Goal: Navigation & Orientation: Find specific page/section

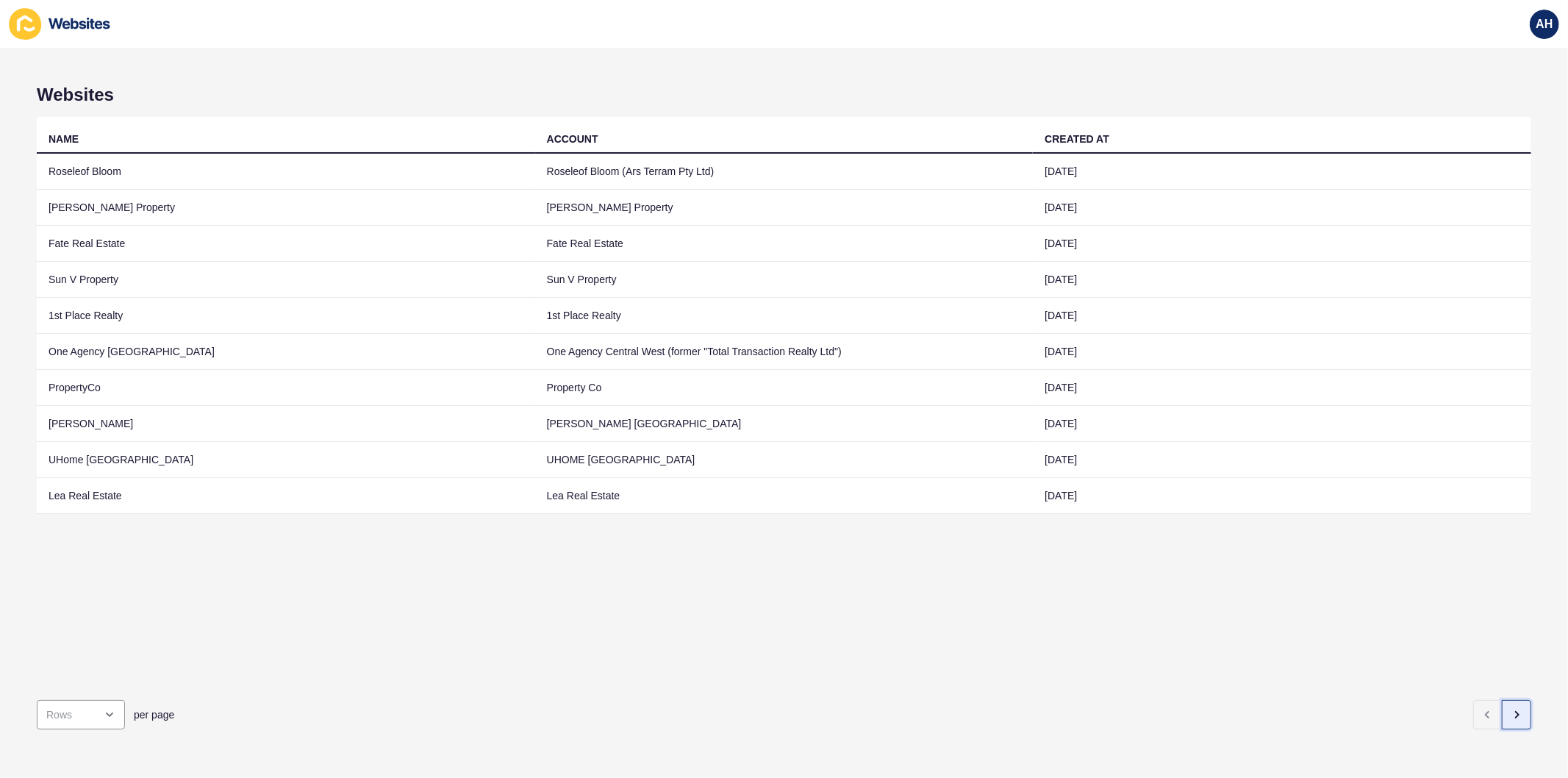
click at [1512, 704] on button "button" at bounding box center [1516, 715] width 29 height 29
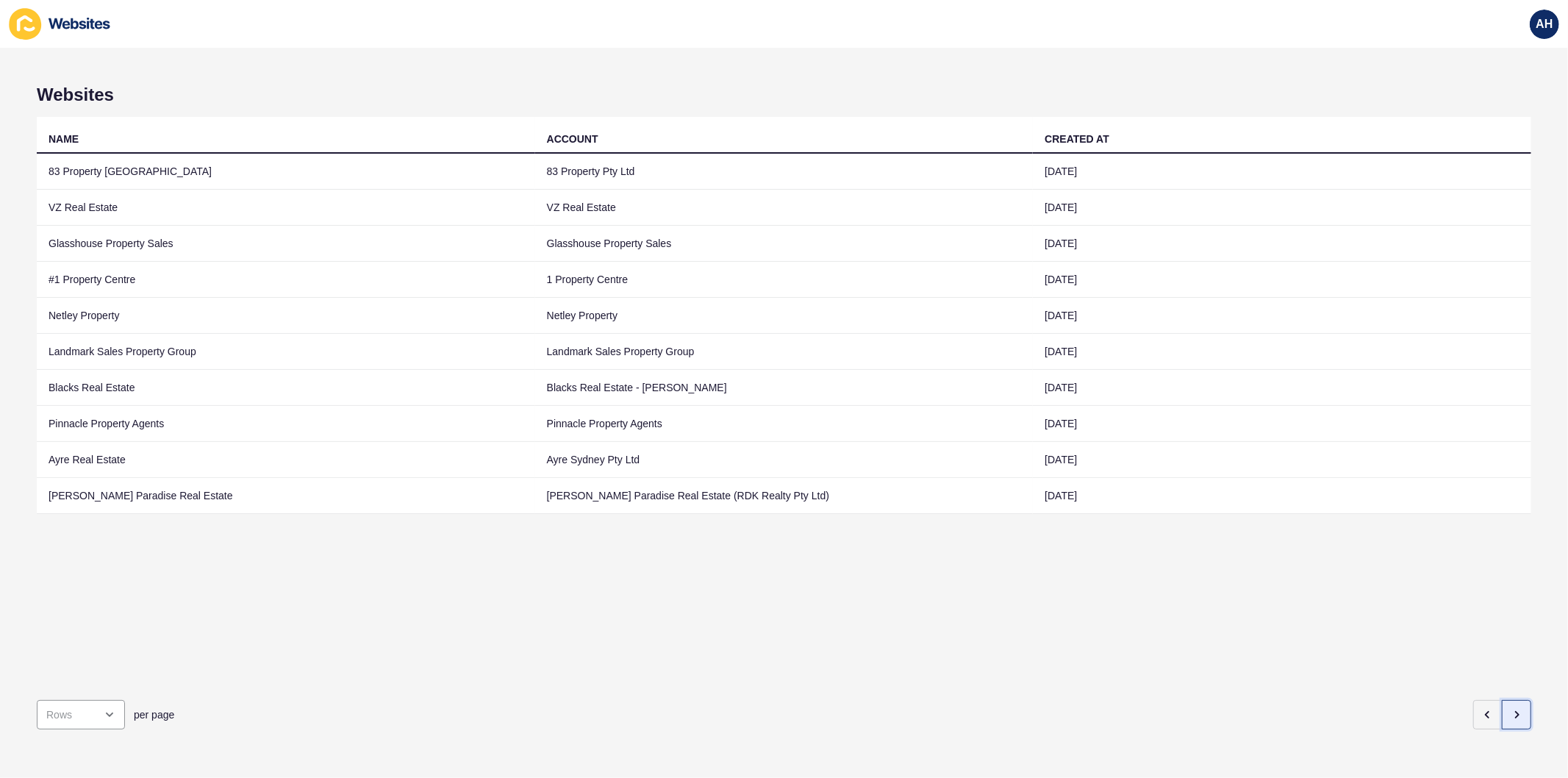
click at [1504, 709] on button "button" at bounding box center [1516, 715] width 29 height 29
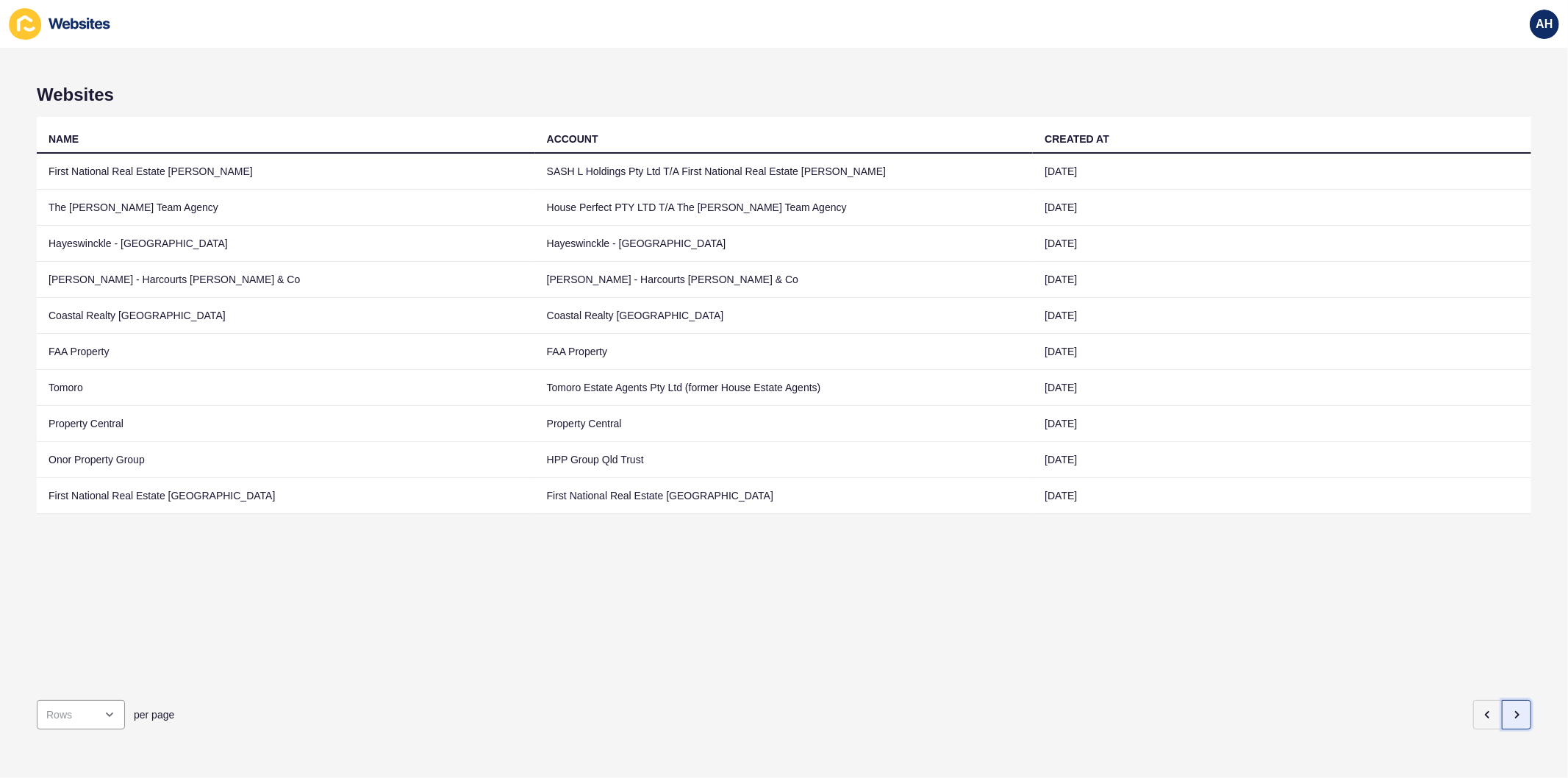
click at [1511, 709] on icon "button" at bounding box center [1516, 715] width 12 height 12
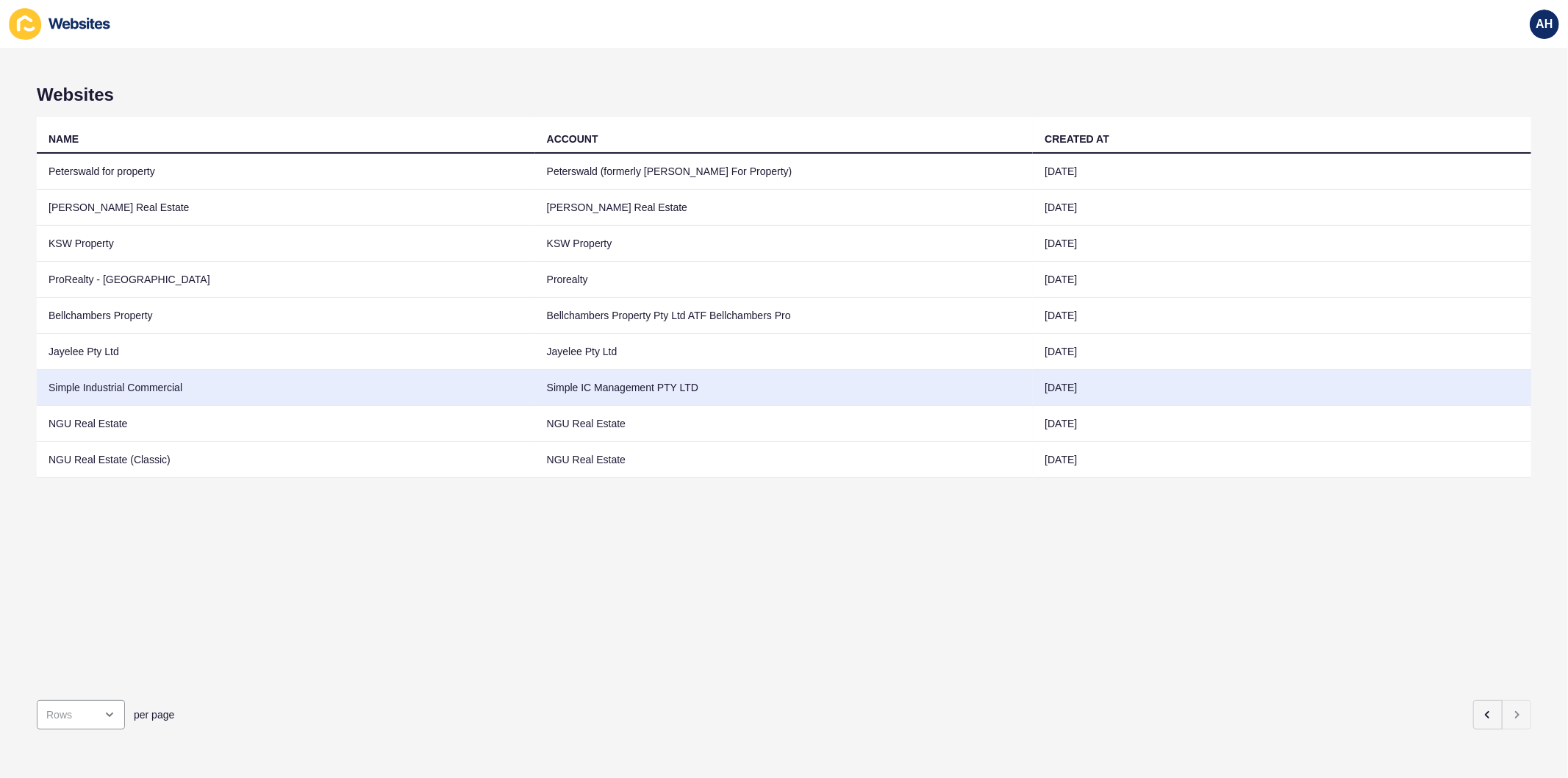
click at [620, 390] on td "Simple IC Management PTY LTD" at bounding box center [784, 388] width 498 height 36
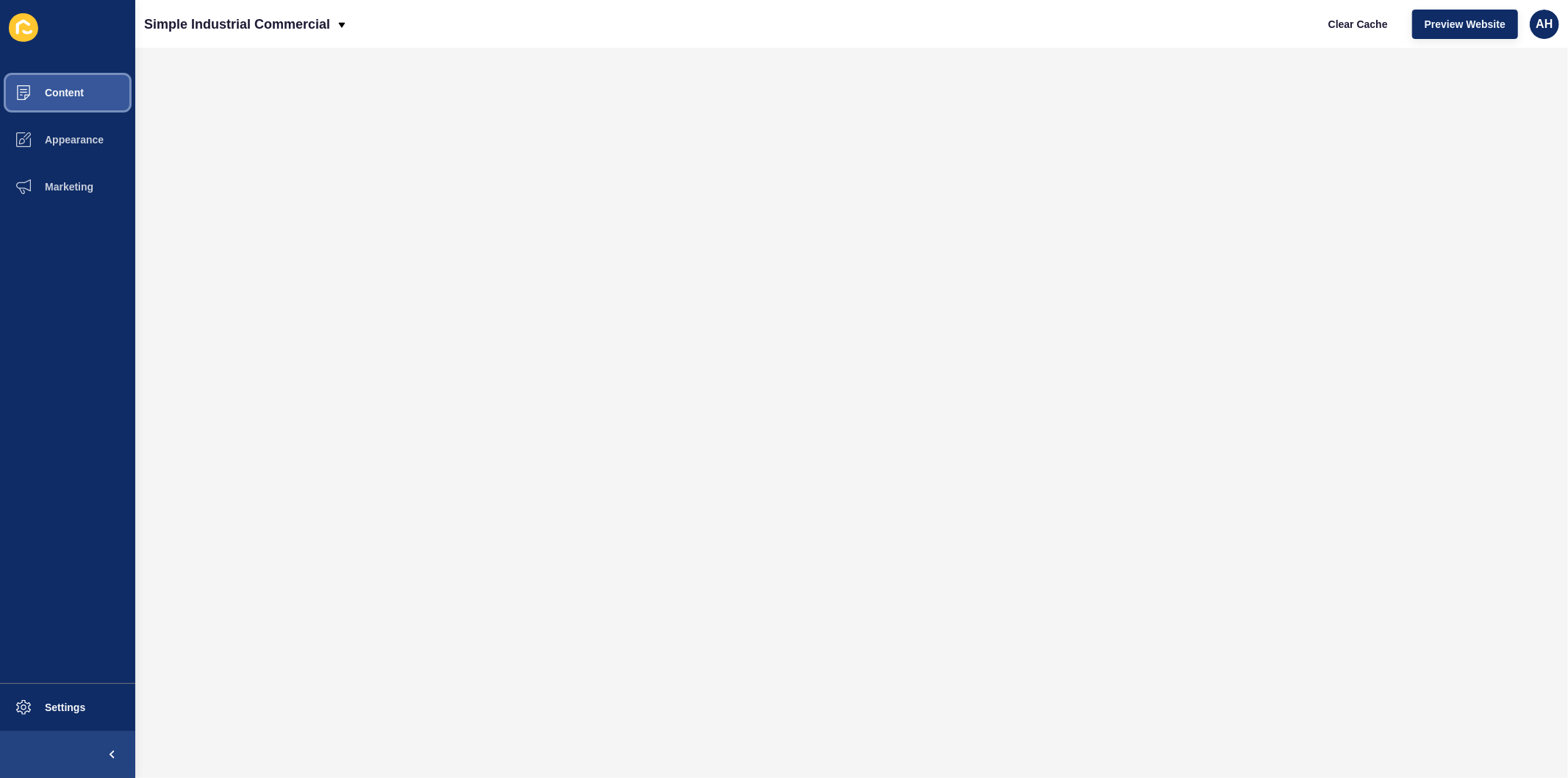
click at [98, 87] on button "Content" at bounding box center [67, 93] width 135 height 47
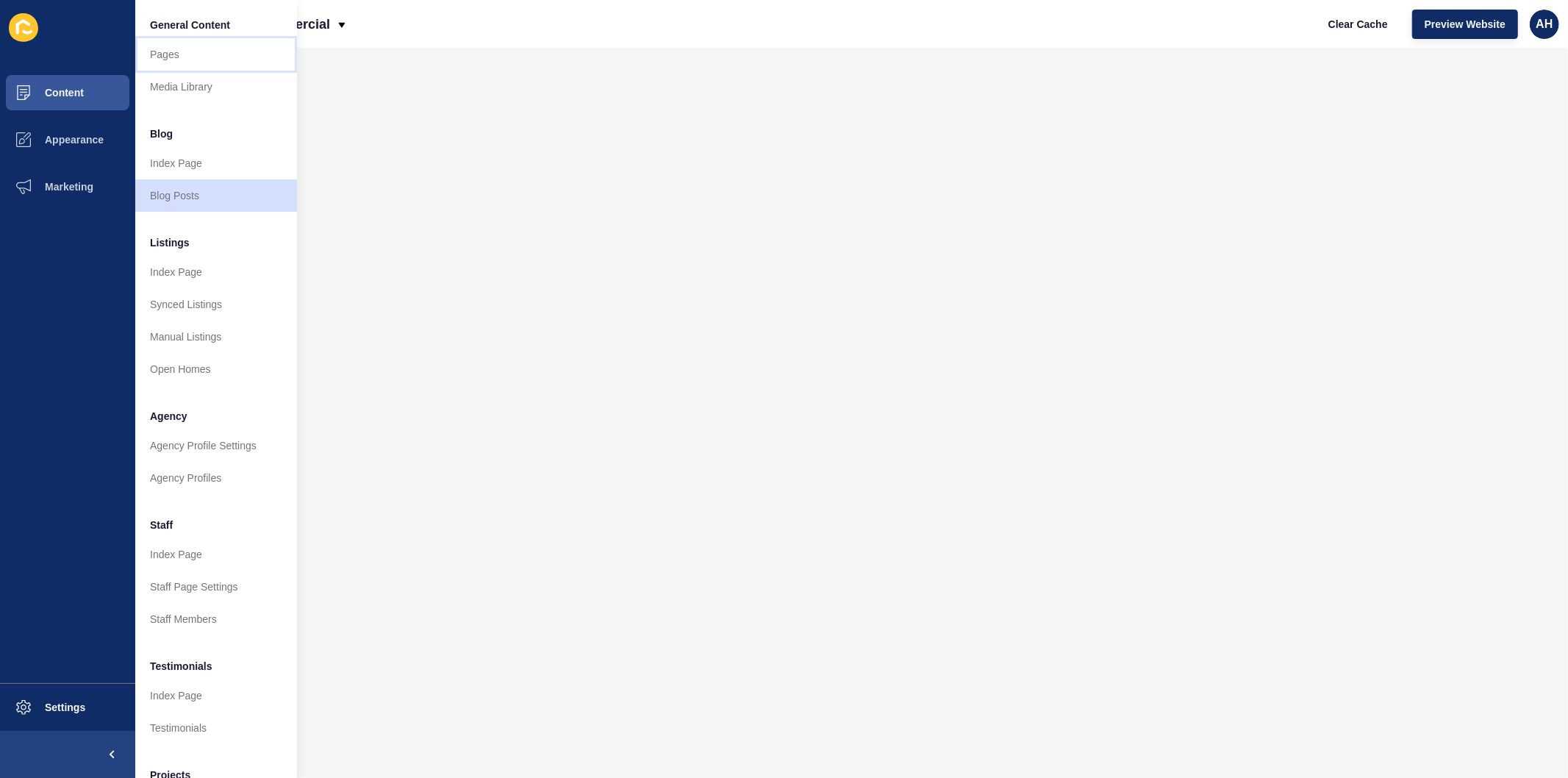
click at [178, 45] on link "Pages" at bounding box center [216, 54] width 162 height 32
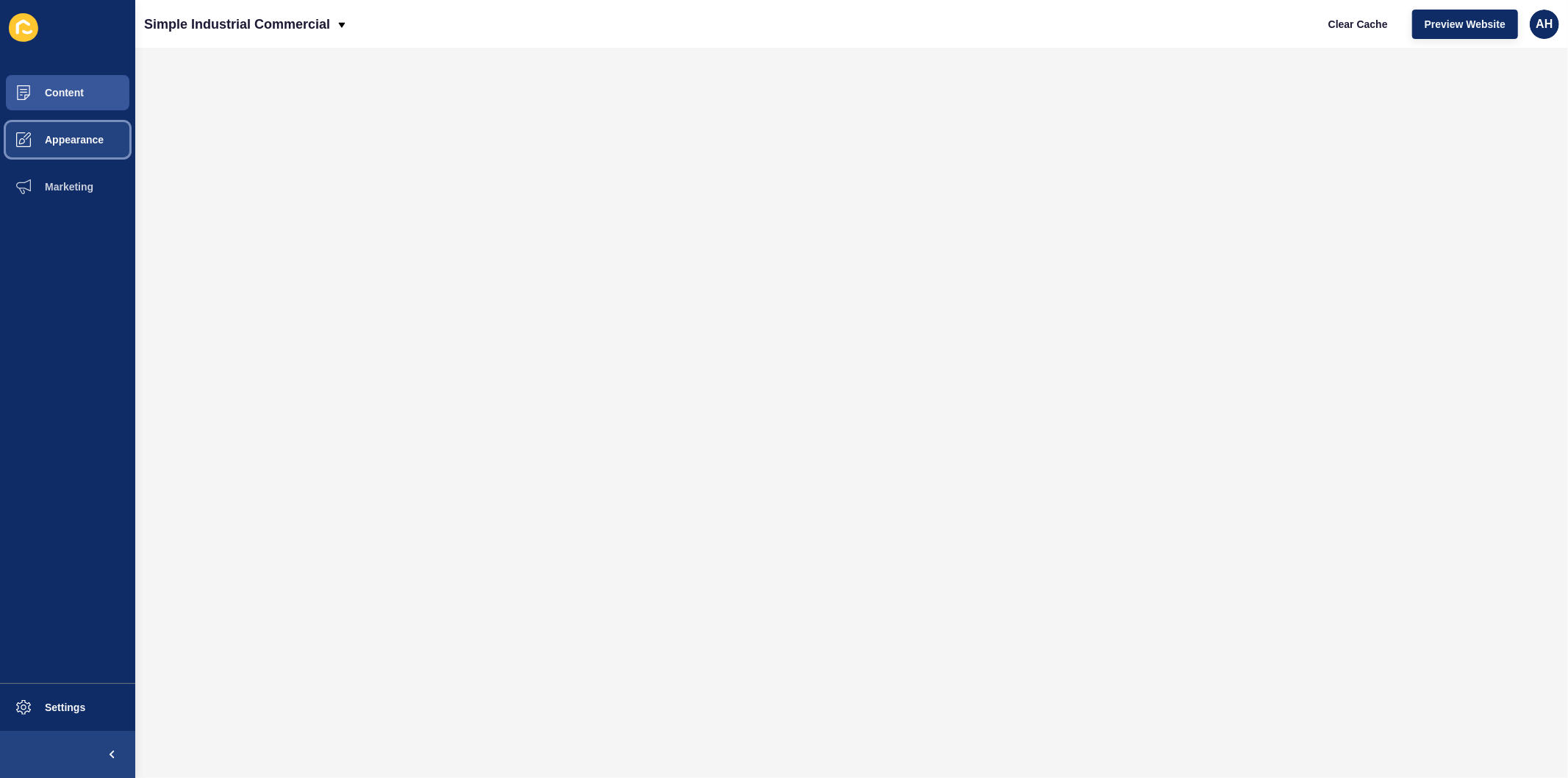
click at [64, 132] on button "Appearance" at bounding box center [67, 139] width 135 height 47
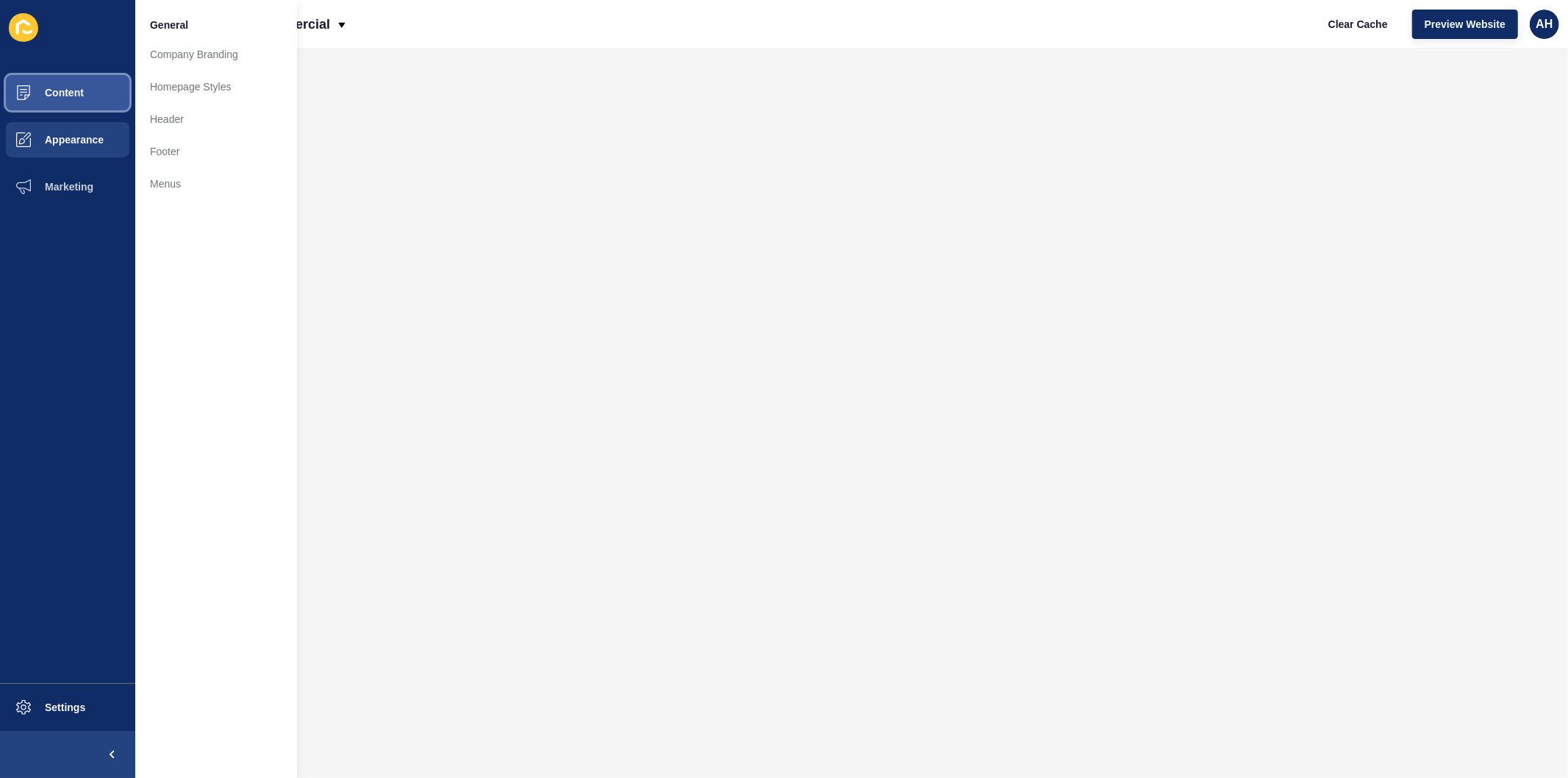
click at [67, 89] on span "Content" at bounding box center [41, 93] width 86 height 12
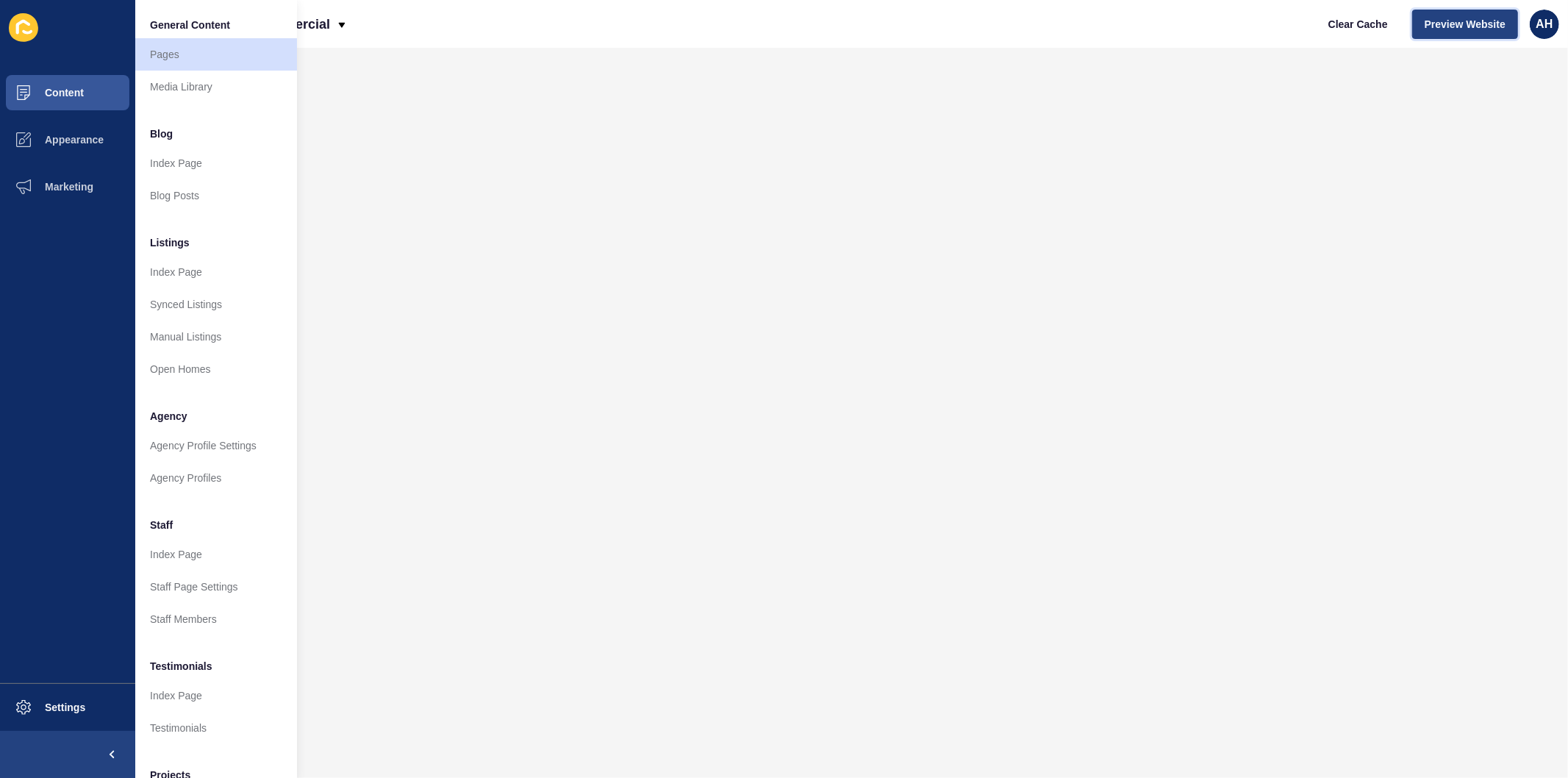
click at [1450, 38] on button "Preview Website" at bounding box center [1465, 24] width 106 height 29
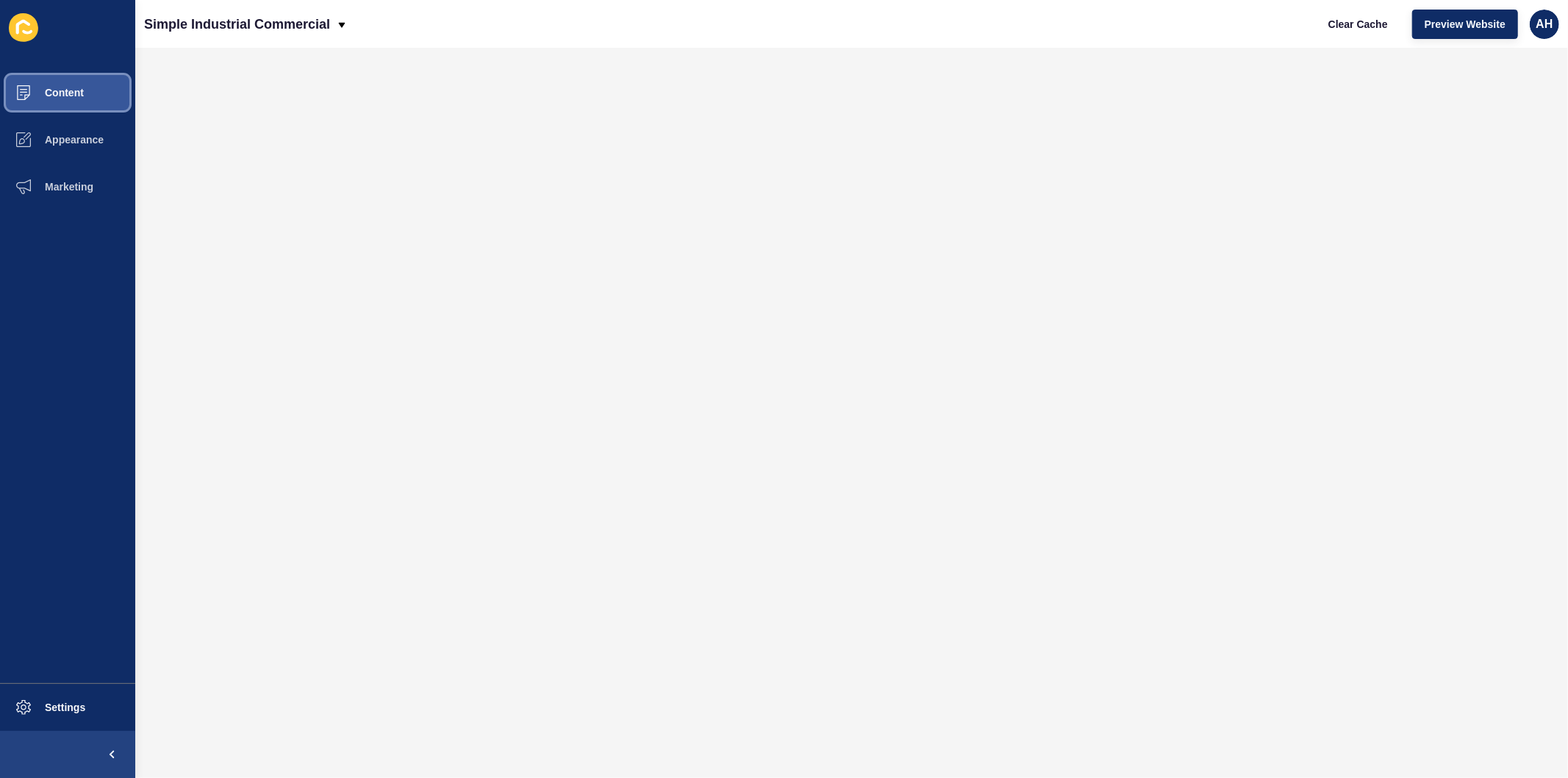
click at [50, 99] on button "Content" at bounding box center [67, 93] width 135 height 47
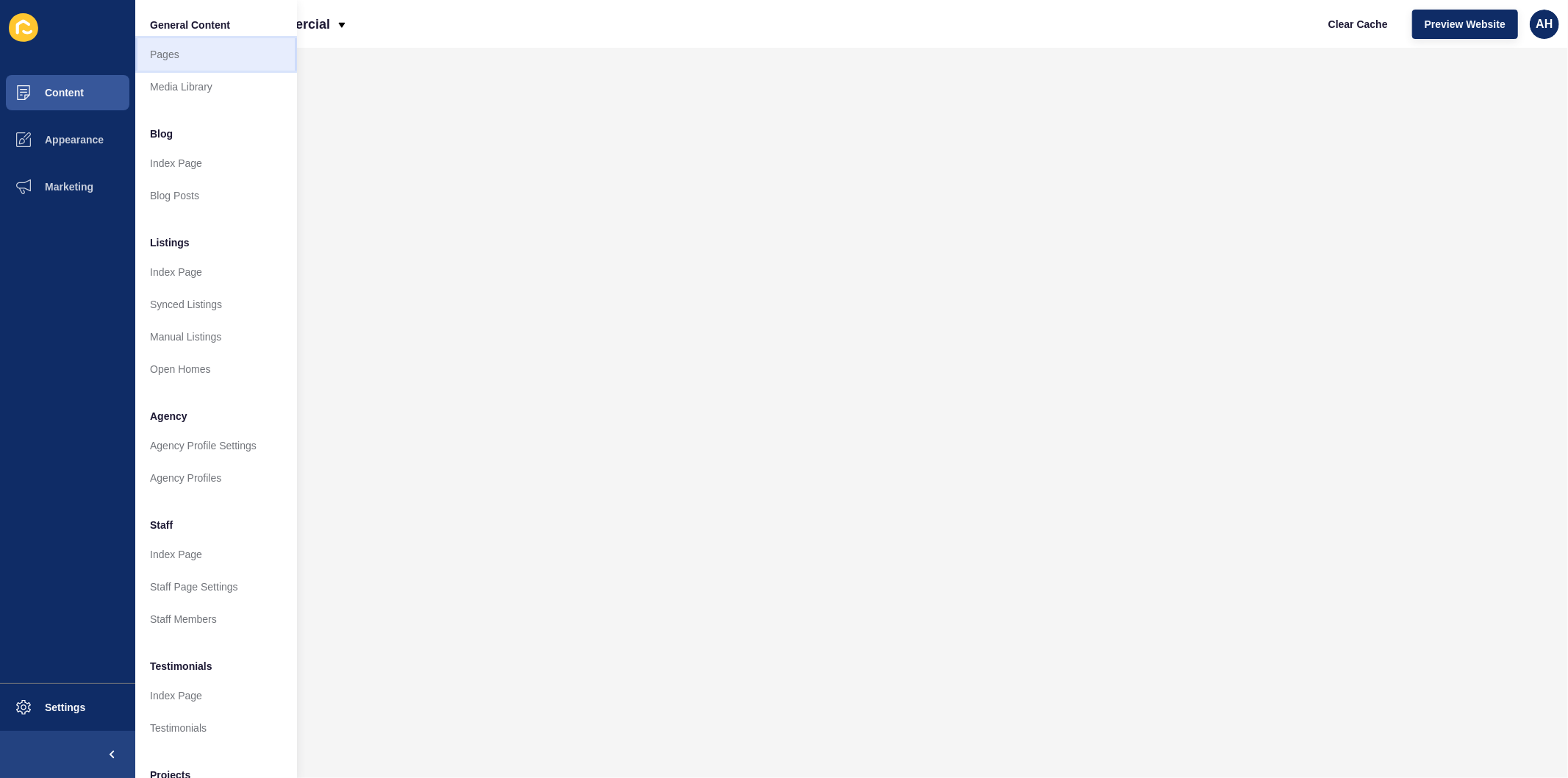
click at [184, 56] on link "Pages" at bounding box center [216, 54] width 162 height 32
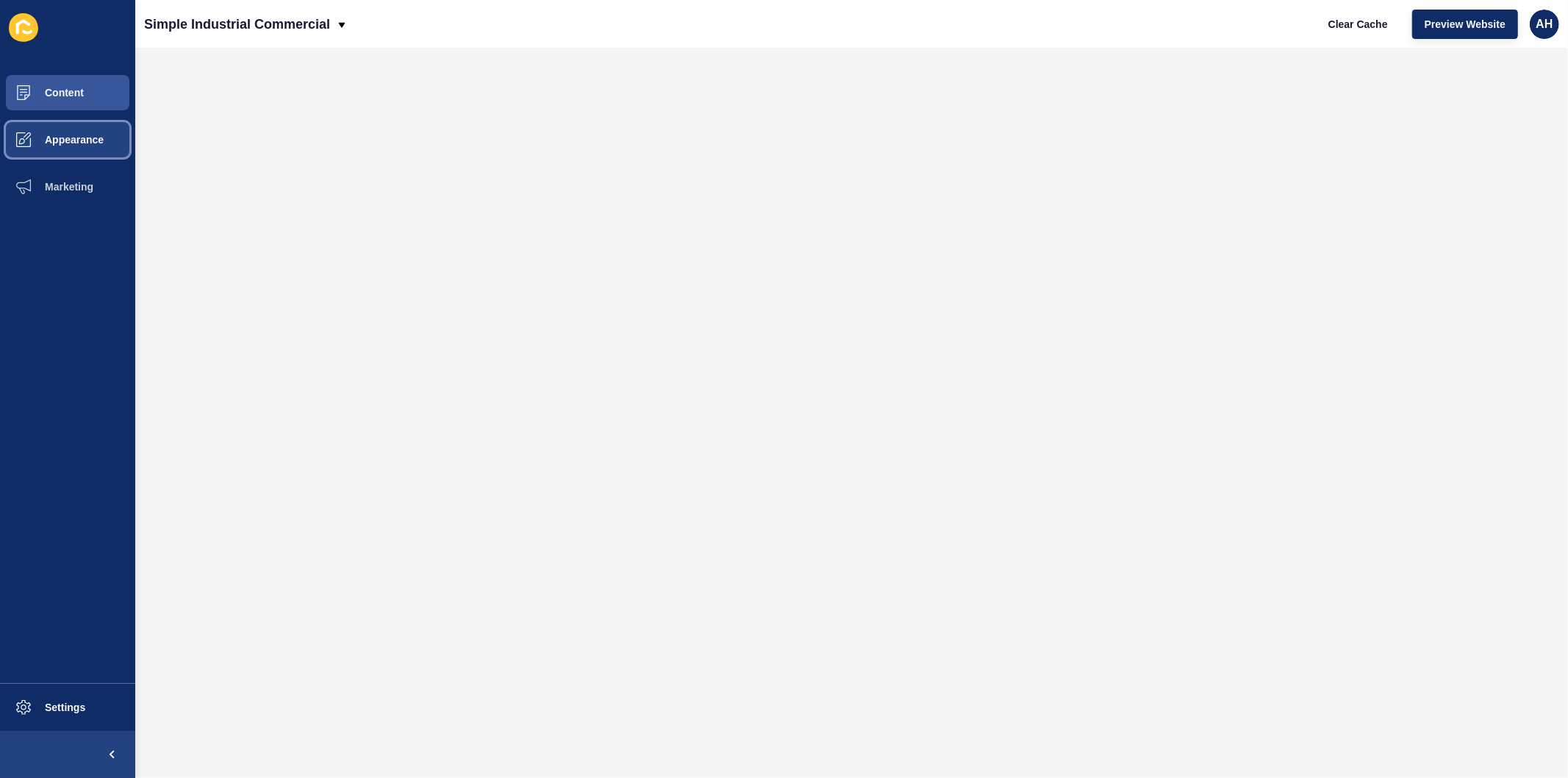
click at [71, 152] on button "Appearance" at bounding box center [67, 139] width 135 height 47
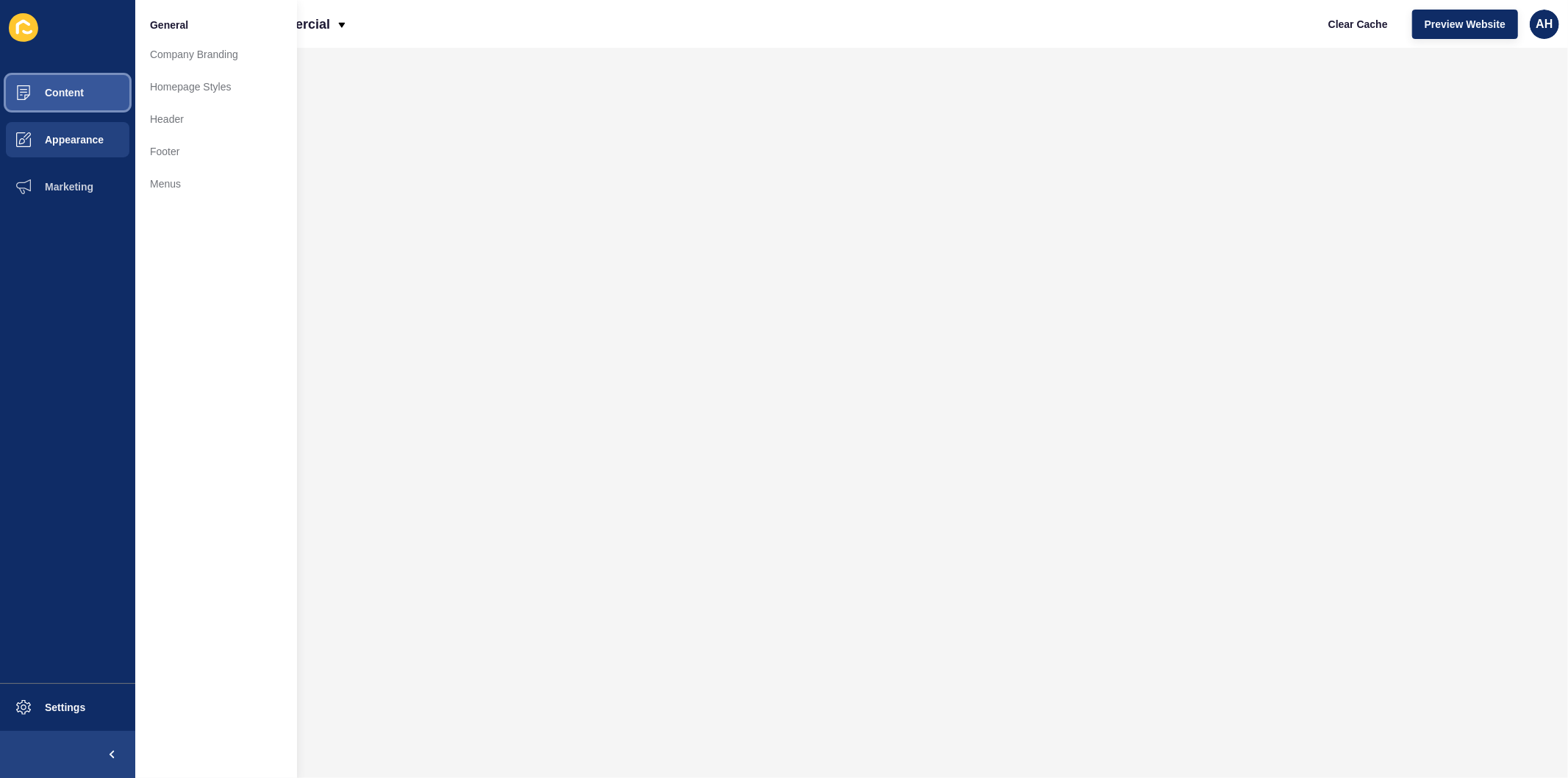
click at [93, 80] on button "Content" at bounding box center [67, 93] width 135 height 47
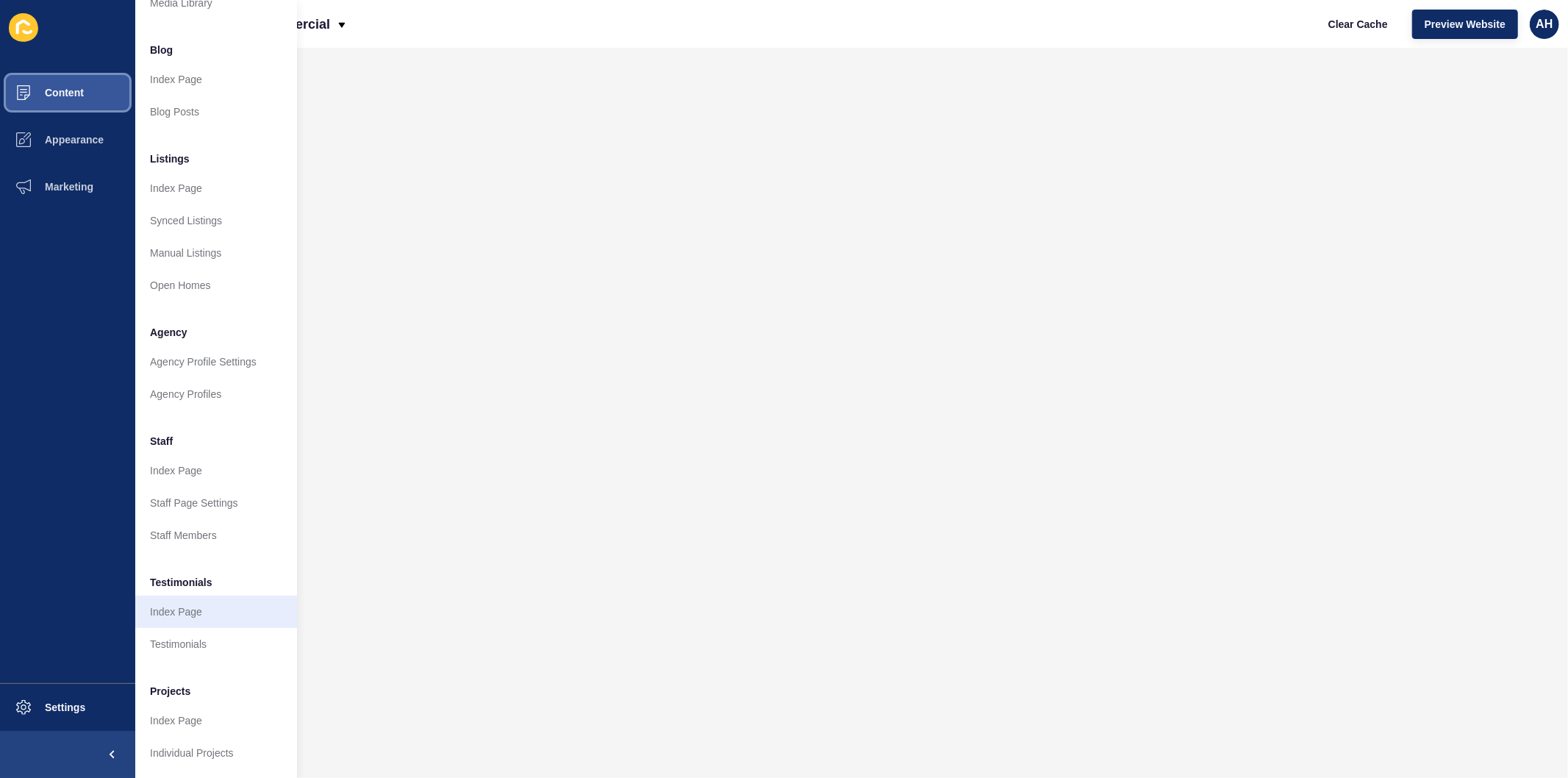
scroll to position [95, 0]
click at [205, 378] on link "Agency Profiles" at bounding box center [216, 393] width 162 height 32
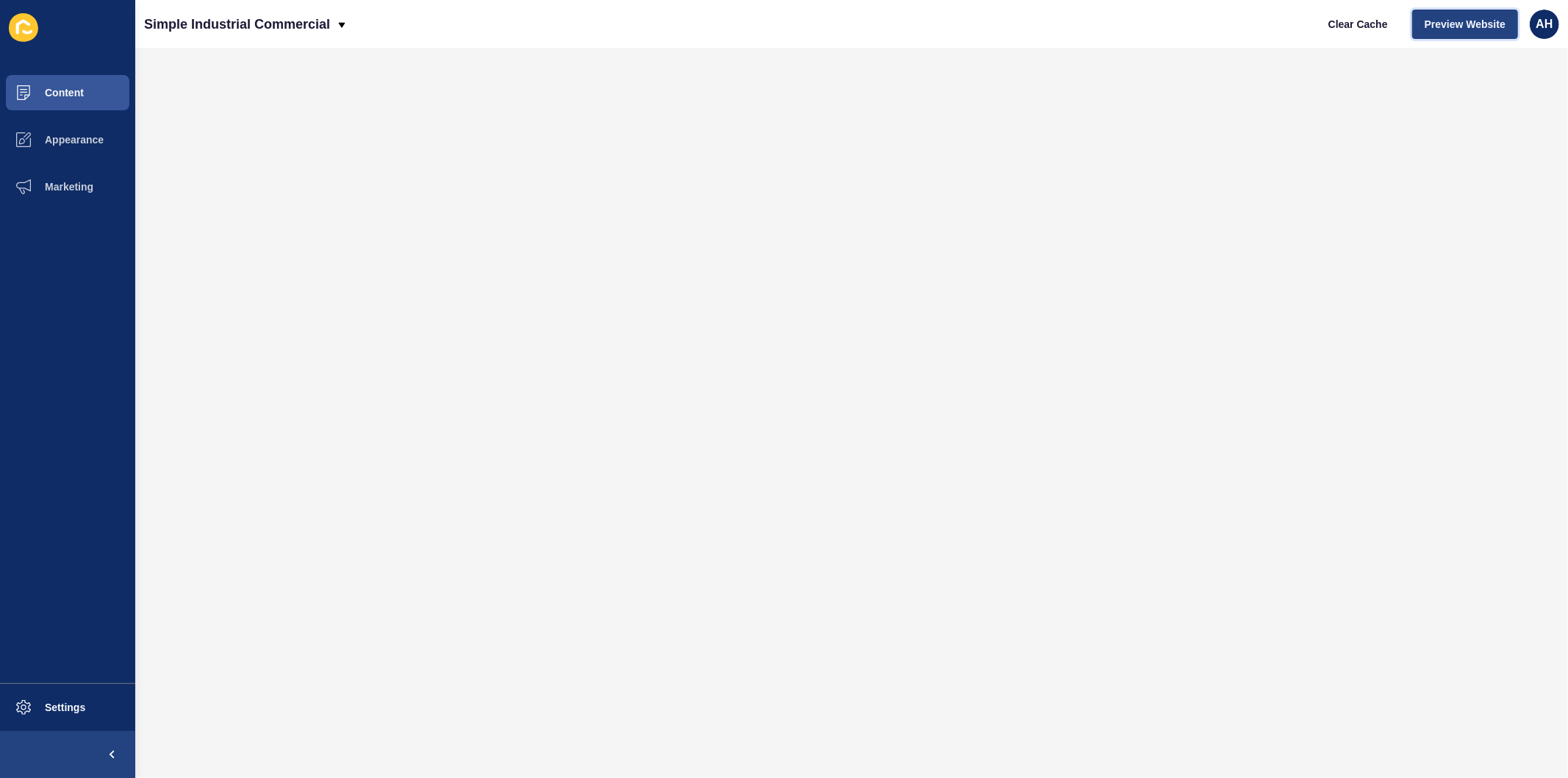
click at [1456, 19] on span "Preview Website" at bounding box center [1465, 23] width 81 height 15
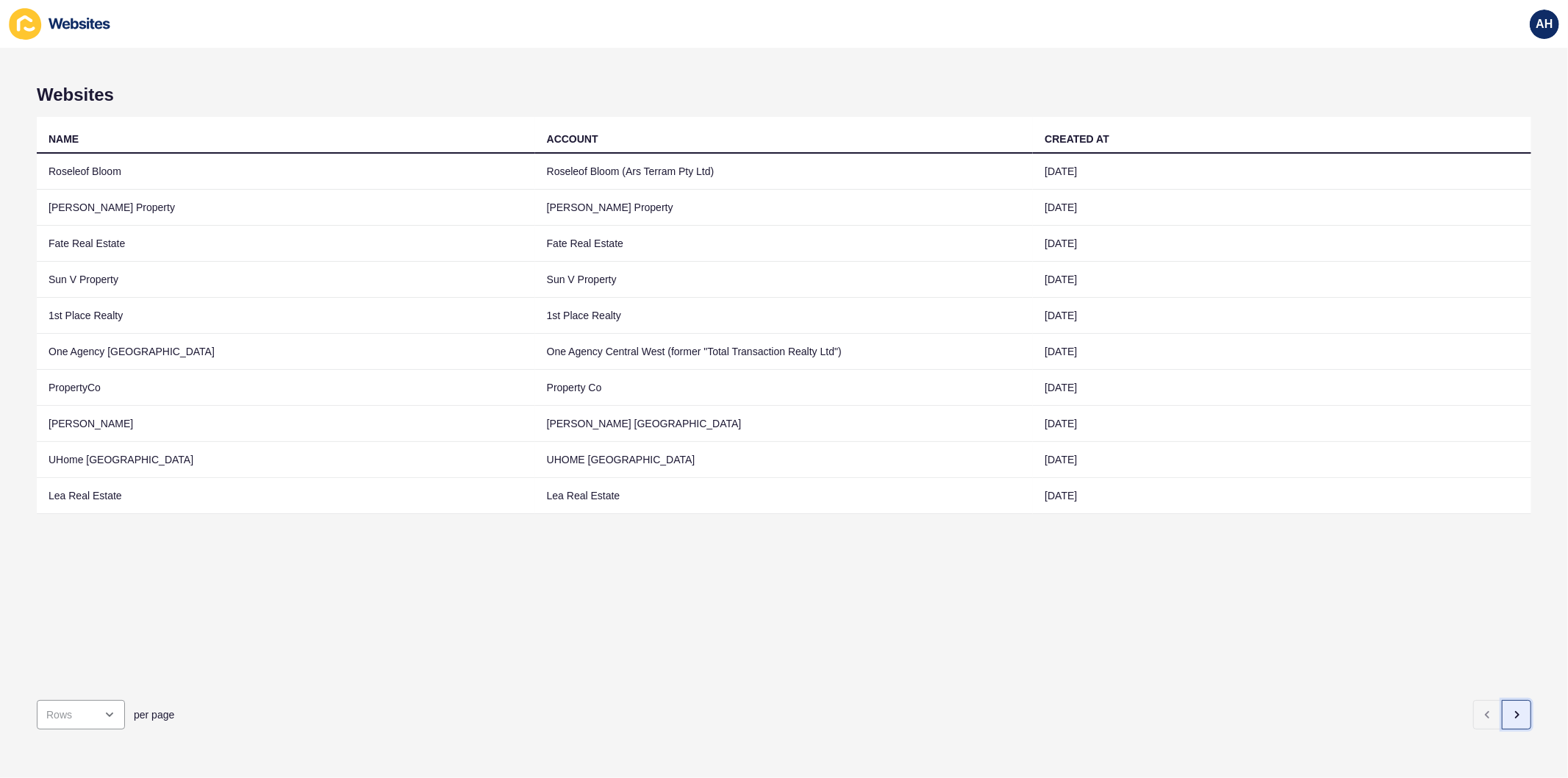
click at [1506, 711] on button "button" at bounding box center [1516, 715] width 29 height 29
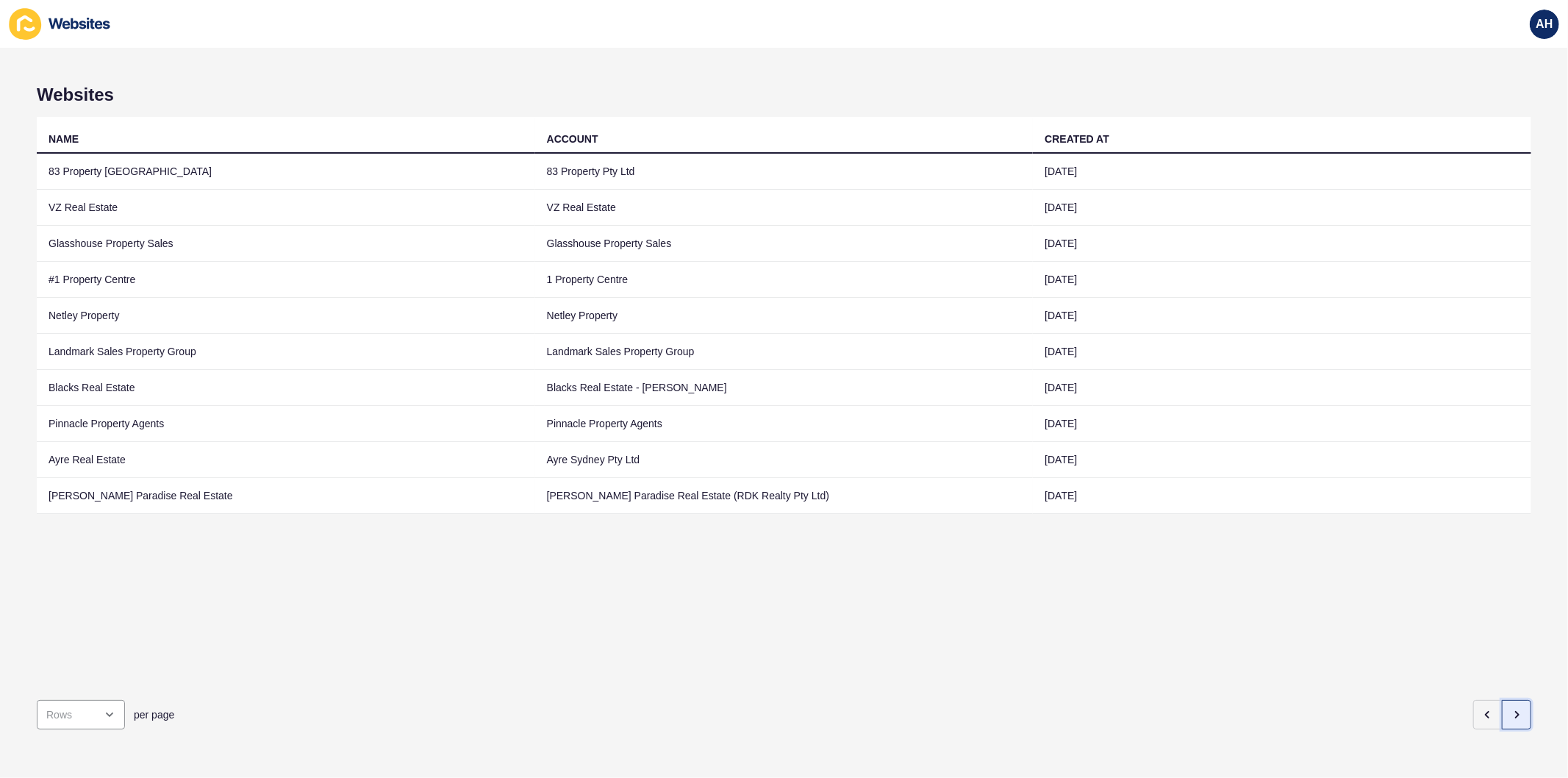
click at [1502, 710] on button "button" at bounding box center [1516, 715] width 29 height 29
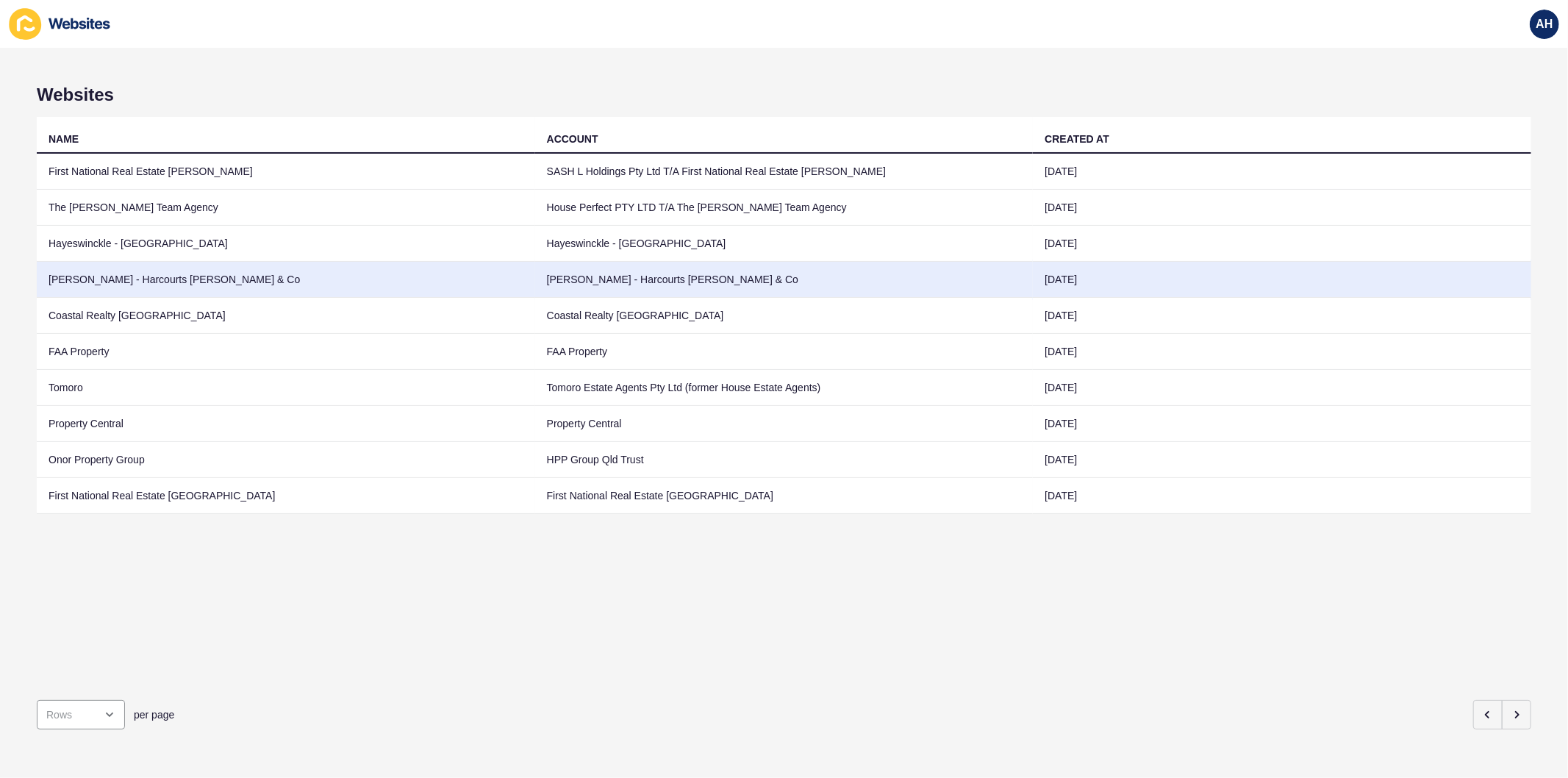
click at [649, 285] on td "Michael Swarbrick - Harcourts Cooper & Co" at bounding box center [784, 279] width 498 height 36
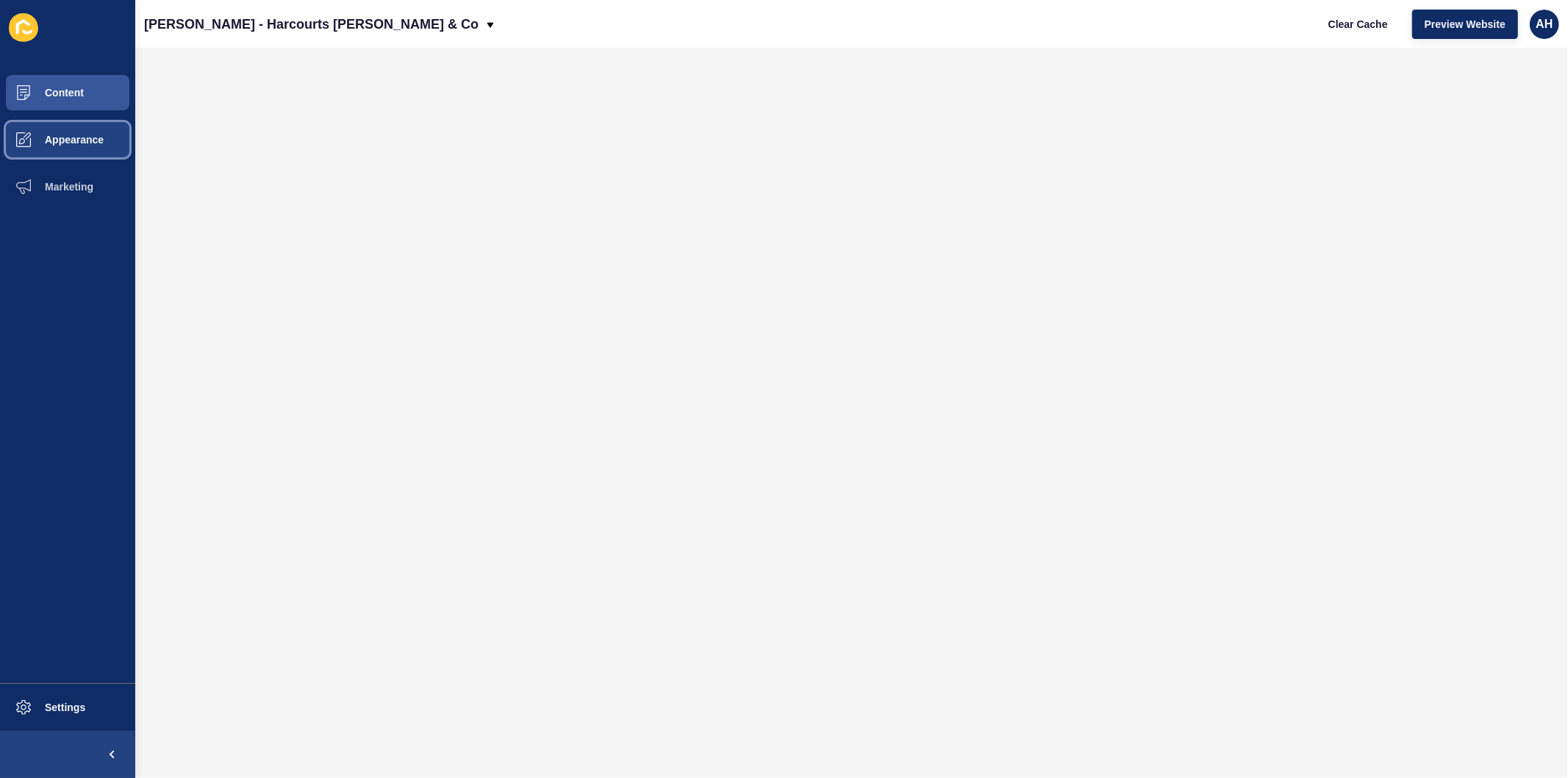
click at [91, 142] on span "Appearance" at bounding box center [51, 139] width 106 height 12
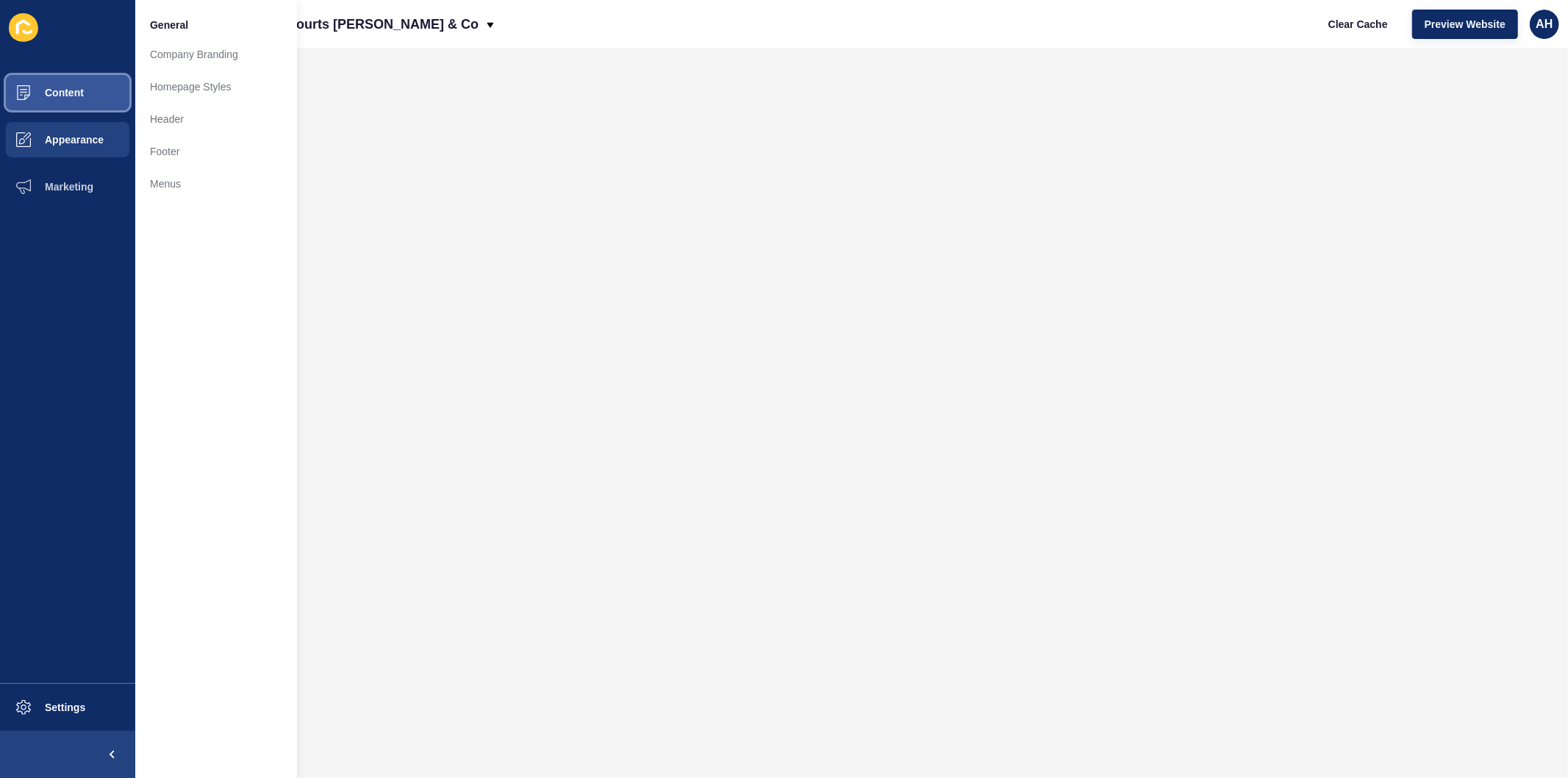
click at [83, 70] on button "Content" at bounding box center [67, 93] width 135 height 47
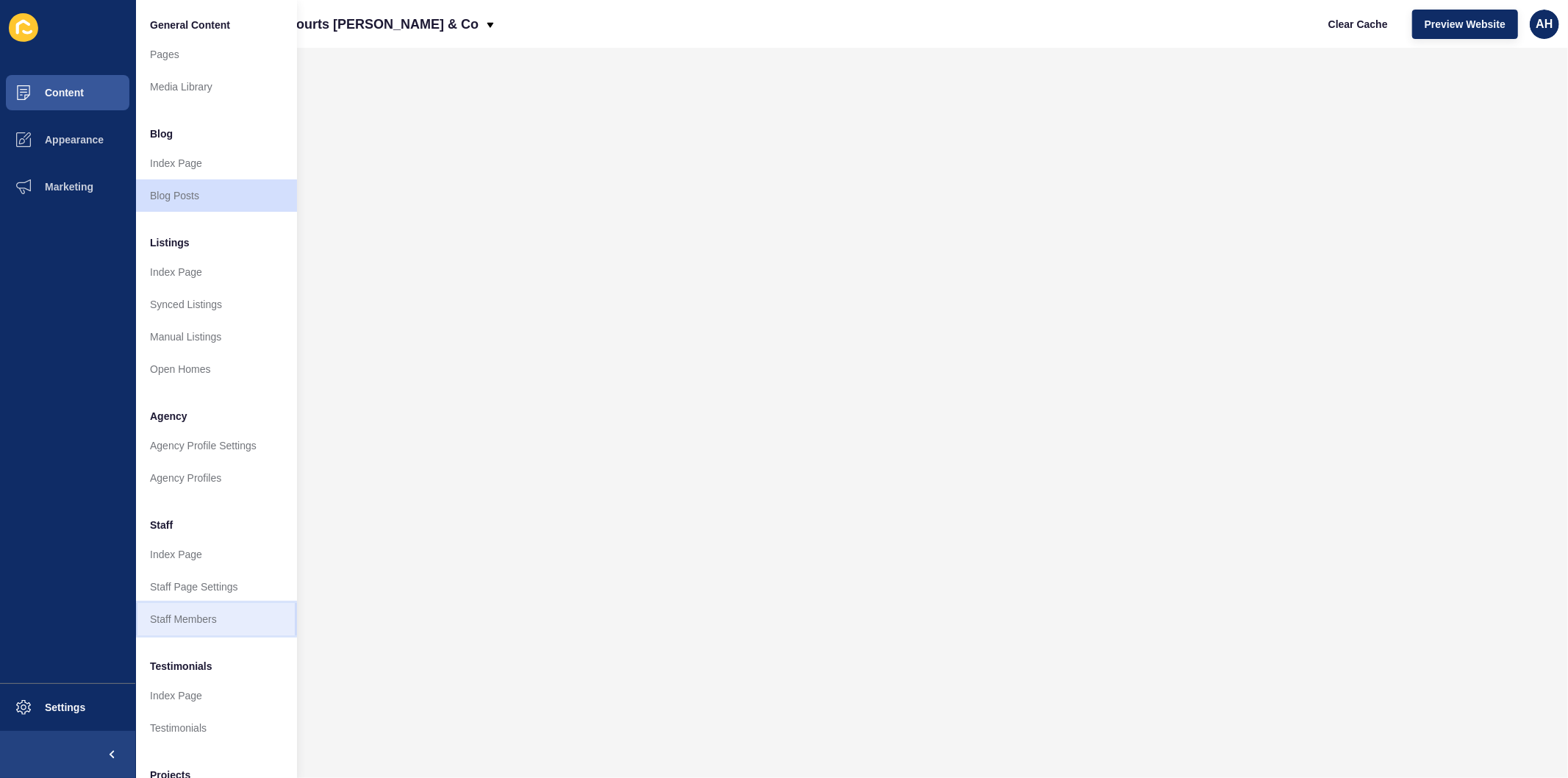
click at [197, 615] on link "Staff Members" at bounding box center [216, 618] width 162 height 32
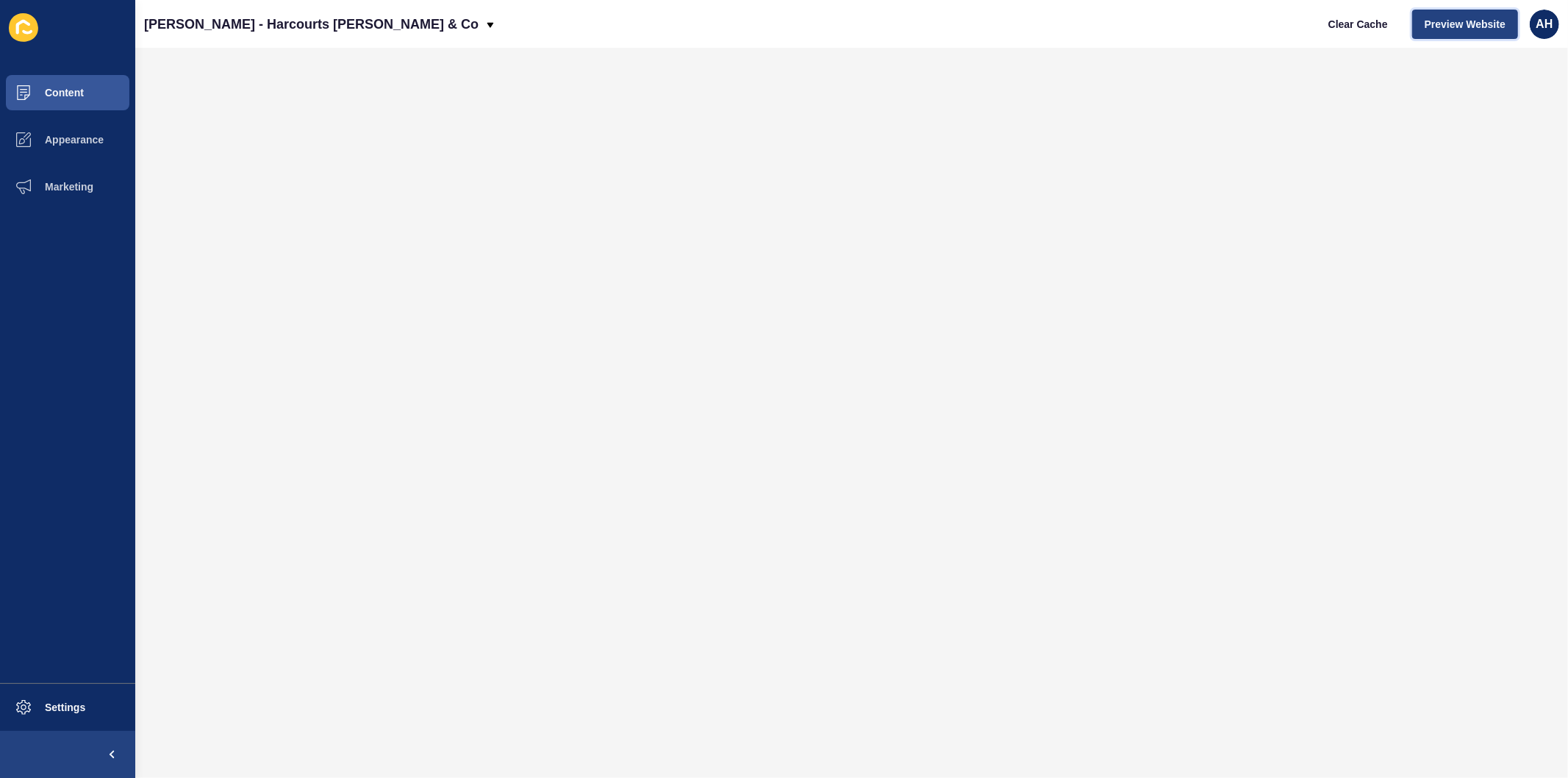
click at [1467, 24] on span "Preview Website" at bounding box center [1465, 23] width 81 height 15
